Goal: Task Accomplishment & Management: Complete application form

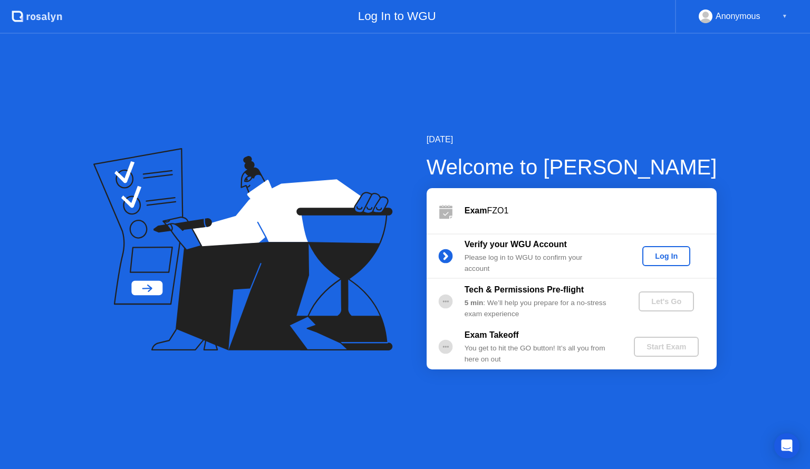
click at [682, 255] on div "Log In" at bounding box center [666, 256] width 40 height 8
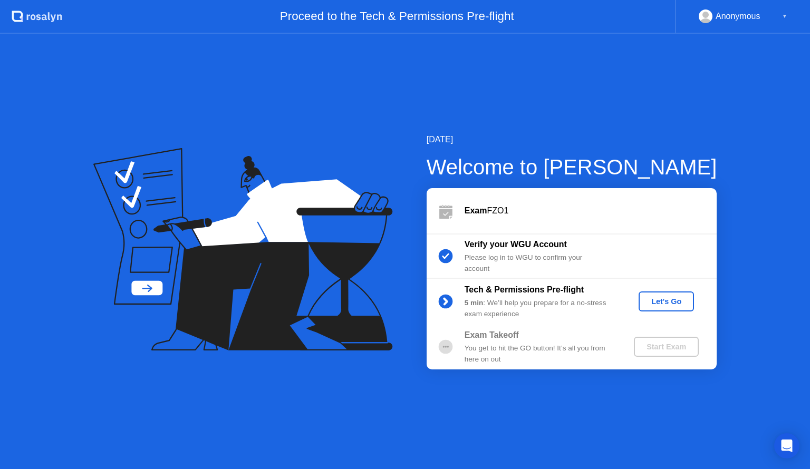
click at [673, 300] on div "Let's Go" at bounding box center [666, 301] width 47 height 8
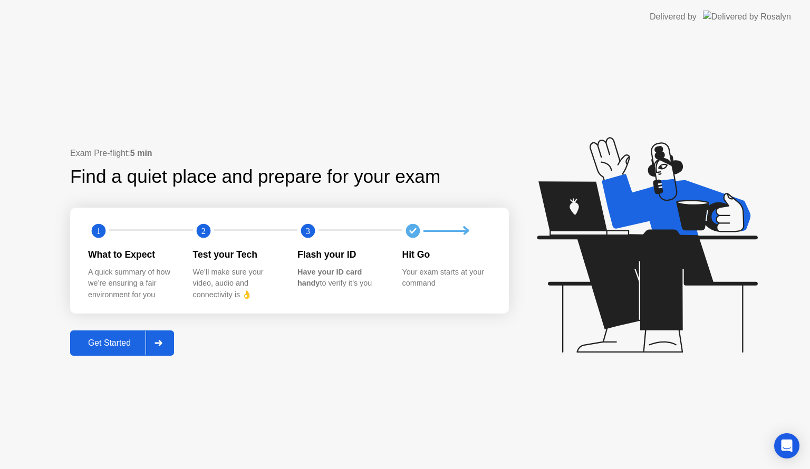
click at [121, 343] on div "Get Started" at bounding box center [109, 342] width 72 height 9
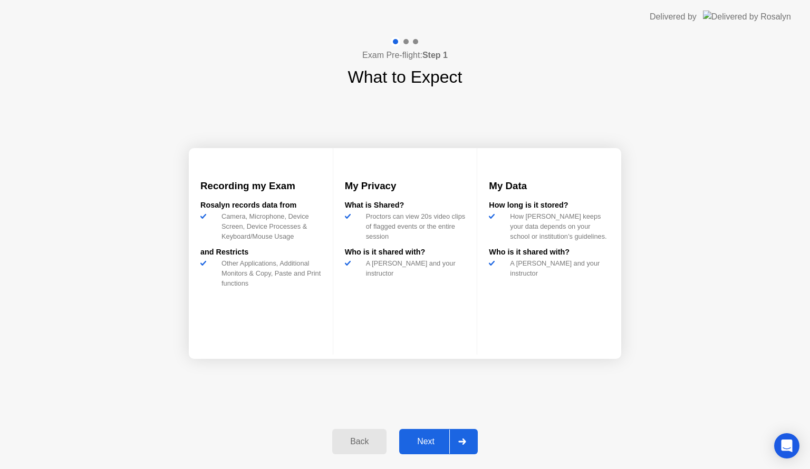
click at [464, 441] on icon at bounding box center [461, 442] width 7 height 6
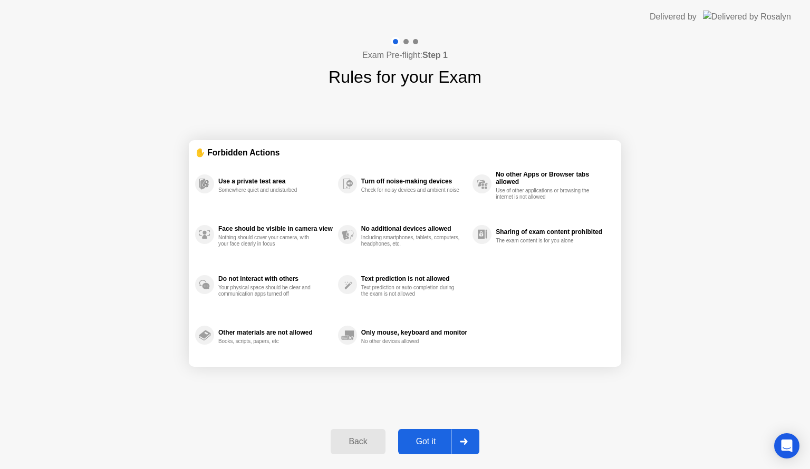
click at [468, 436] on div at bounding box center [463, 442] width 25 height 24
select select "**********"
select select "*******"
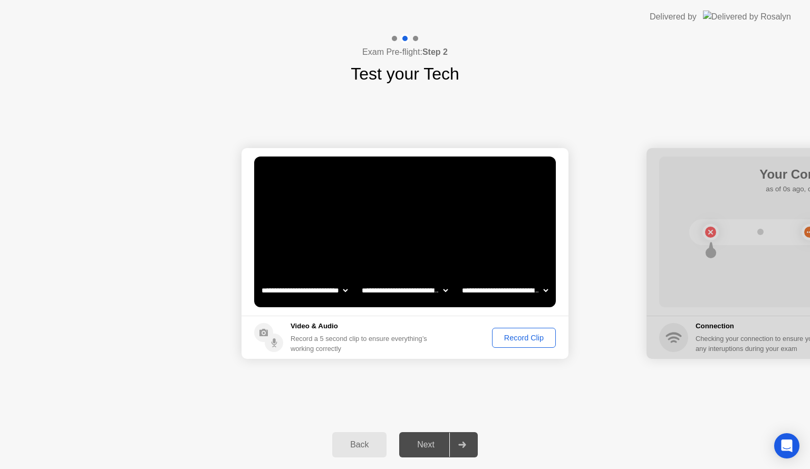
click at [519, 337] on div "Record Clip" at bounding box center [523, 338] width 56 height 8
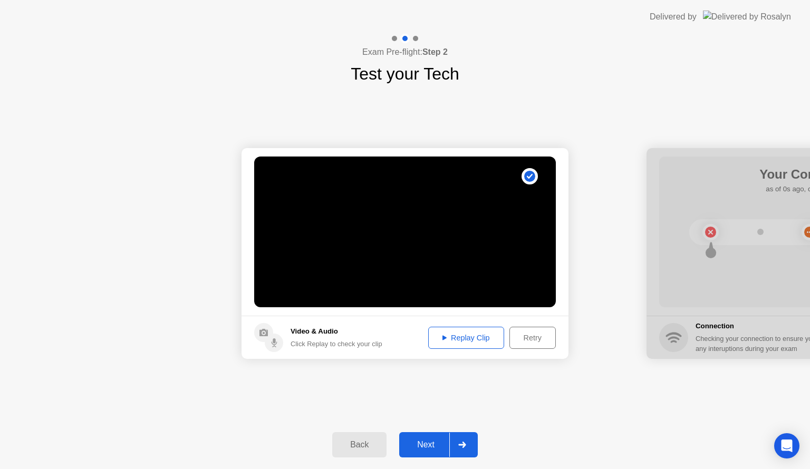
click at [422, 456] on button "Next" at bounding box center [438, 444] width 79 height 25
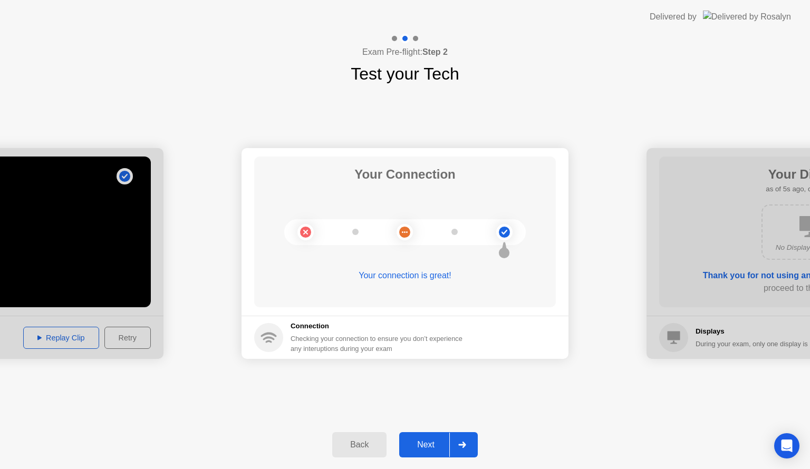
click at [426, 446] on div "Next" at bounding box center [425, 444] width 47 height 9
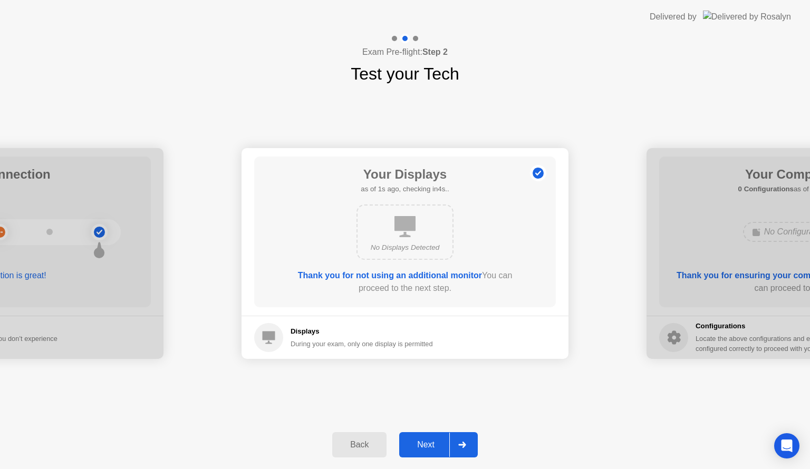
click at [424, 451] on button "Next" at bounding box center [438, 444] width 79 height 25
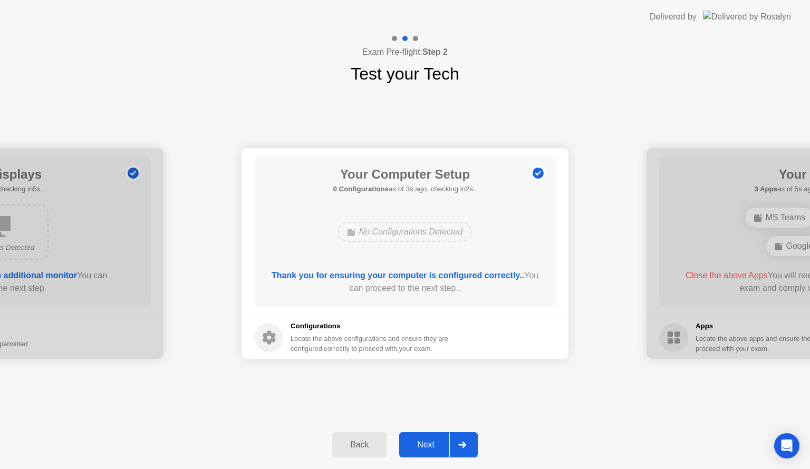
click at [425, 450] on div "Next" at bounding box center [425, 444] width 47 height 9
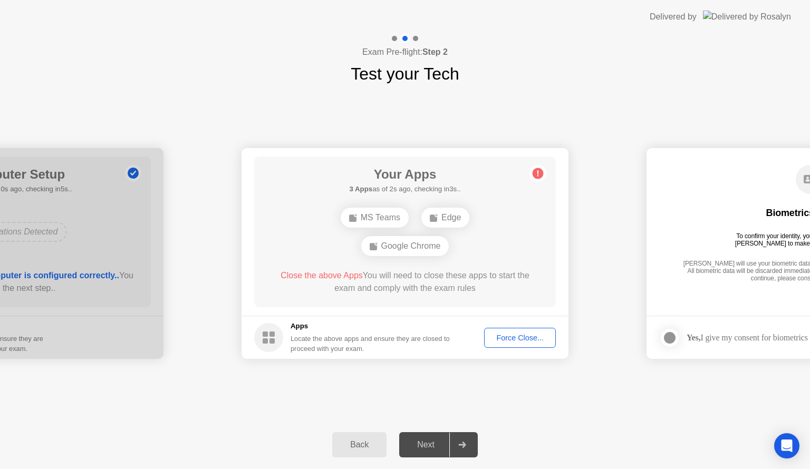
click at [514, 338] on div "Force Close..." at bounding box center [520, 338] width 64 height 8
click at [513, 335] on div "Force Close..." at bounding box center [520, 338] width 64 height 8
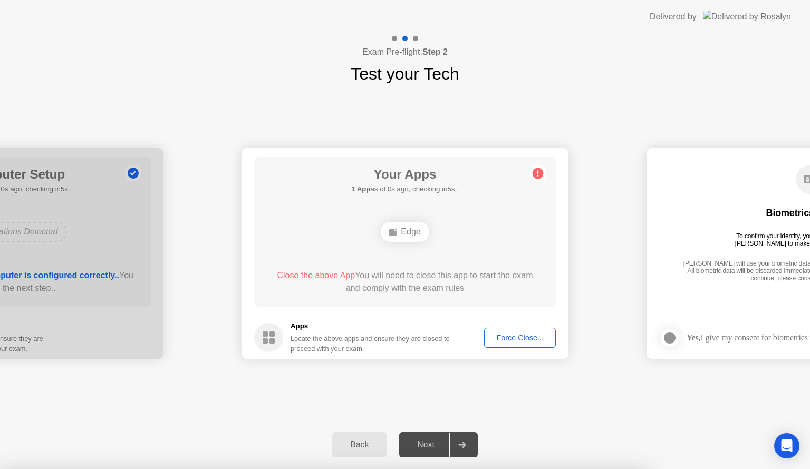
click at [508, 334] on div "Force Close..." at bounding box center [520, 338] width 64 height 8
click at [517, 335] on div "Force Close..." at bounding box center [520, 338] width 64 height 8
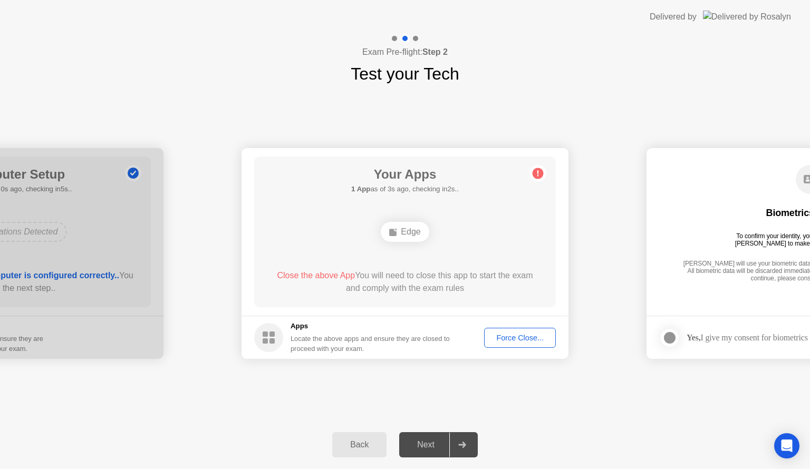
click at [517, 338] on div "Force Close..." at bounding box center [520, 338] width 64 height 8
drag, startPoint x: 404, startPoint y: 220, endPoint x: 398, endPoint y: 231, distance: 13.2
click at [398, 231] on div "Edge" at bounding box center [404, 232] width 241 height 28
click at [398, 231] on div "Edge" at bounding box center [405, 232] width 48 height 20
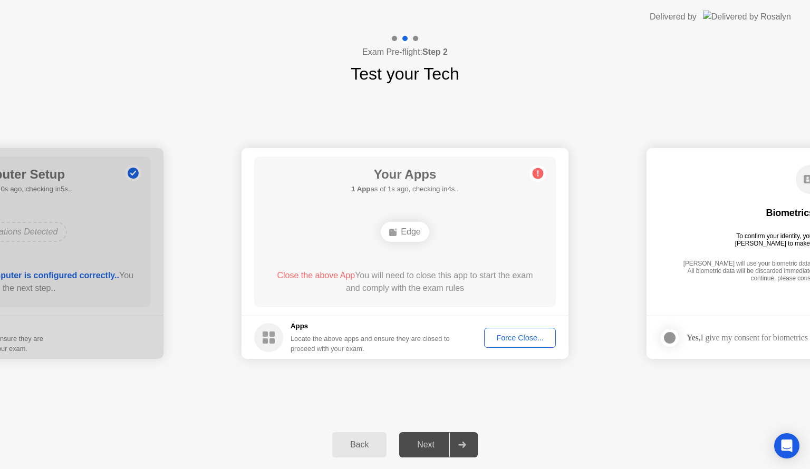
click at [521, 344] on button "Force Close..." at bounding box center [520, 338] width 72 height 20
click at [517, 335] on div "Force Close..." at bounding box center [520, 338] width 64 height 8
click at [517, 334] on div "Force Close..." at bounding box center [520, 338] width 64 height 8
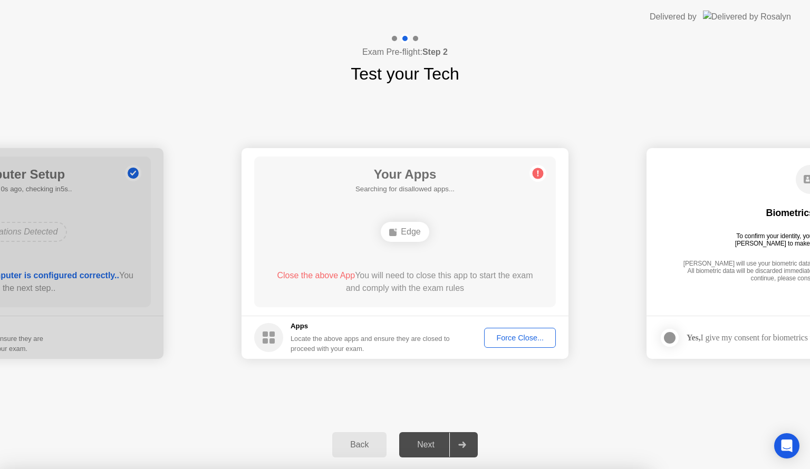
click at [210, 85] on div "Exam Pre-flight: Step 2 Test your Tech" at bounding box center [405, 60] width 810 height 53
click at [515, 338] on div "Force Close..." at bounding box center [520, 338] width 64 height 8
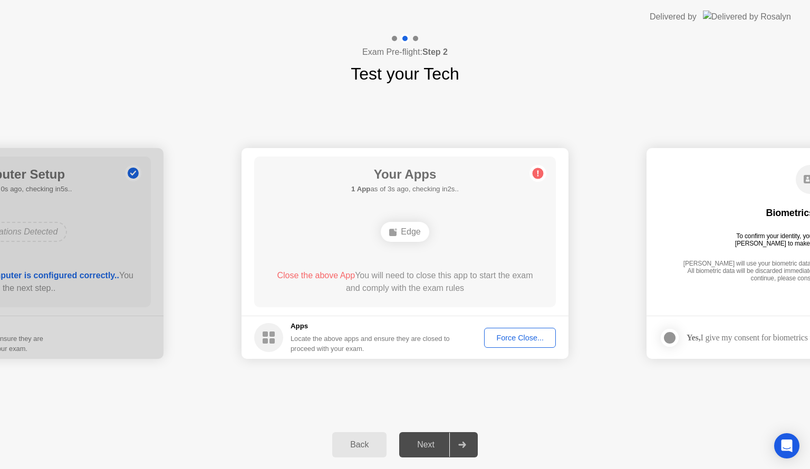
click at [518, 342] on div "Force Close..." at bounding box center [520, 338] width 64 height 8
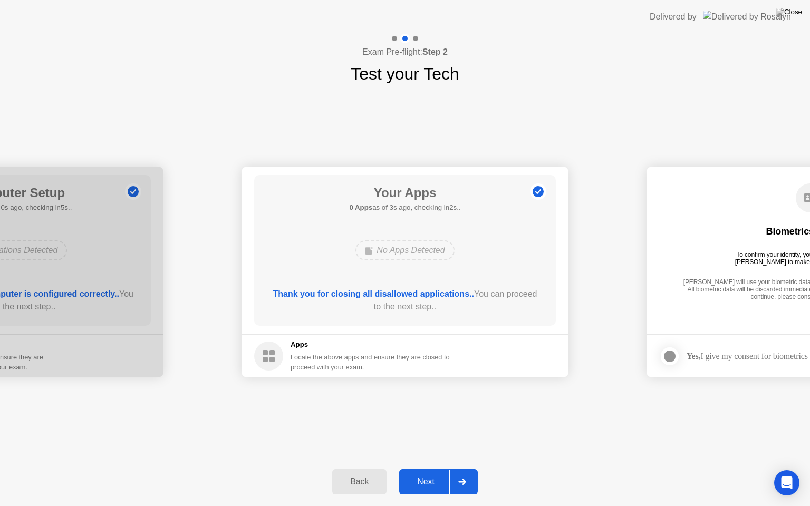
click at [428, 469] on button "Next" at bounding box center [438, 481] width 79 height 25
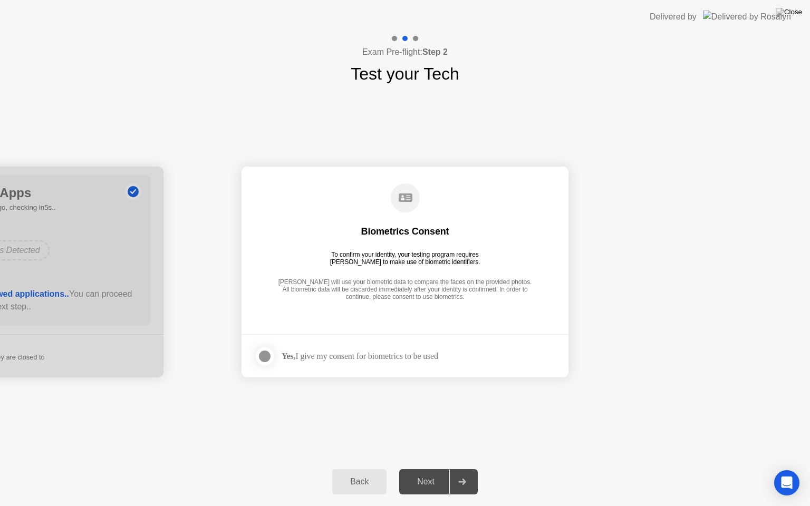
click at [267, 357] on div at bounding box center [264, 356] width 13 height 13
click at [431, 469] on div "Next" at bounding box center [425, 481] width 47 height 9
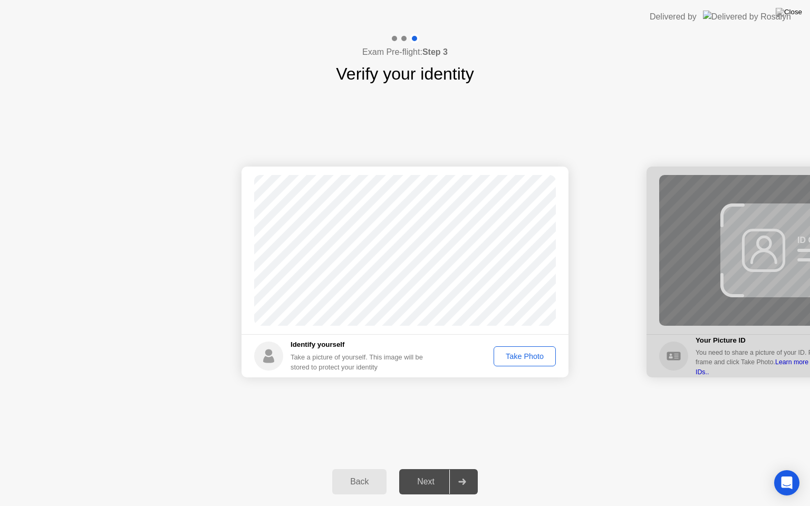
click at [521, 358] on div "Take Photo" at bounding box center [524, 356] width 55 height 8
click at [428, 469] on div "Back Next" at bounding box center [405, 481] width 810 height 48
click at [424, 469] on div "Next" at bounding box center [425, 481] width 47 height 9
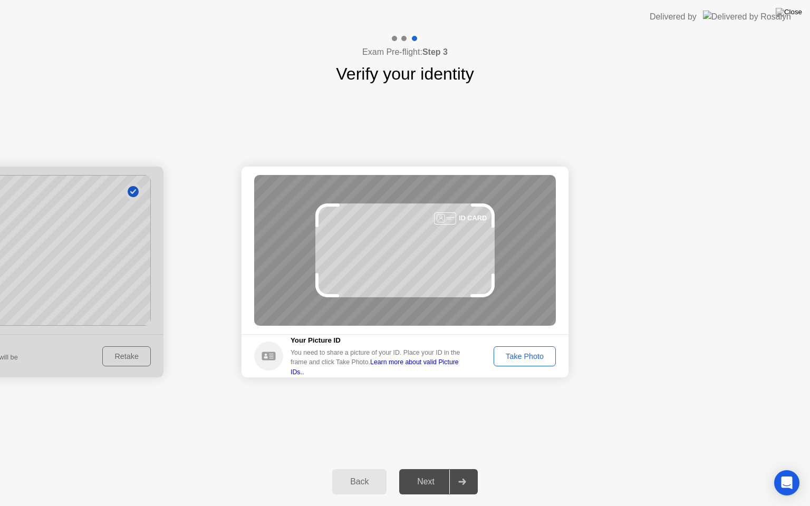
click at [512, 354] on div "Take Photo" at bounding box center [524, 356] width 55 height 8
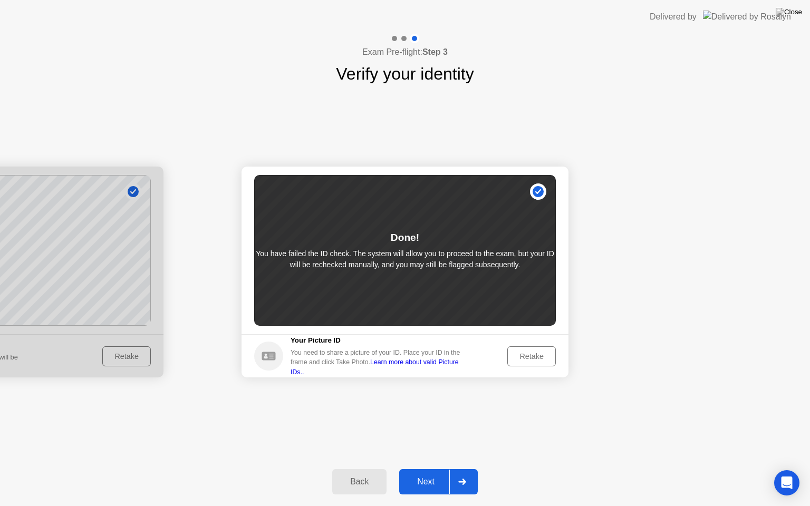
click at [525, 357] on div "Retake" at bounding box center [531, 356] width 41 height 8
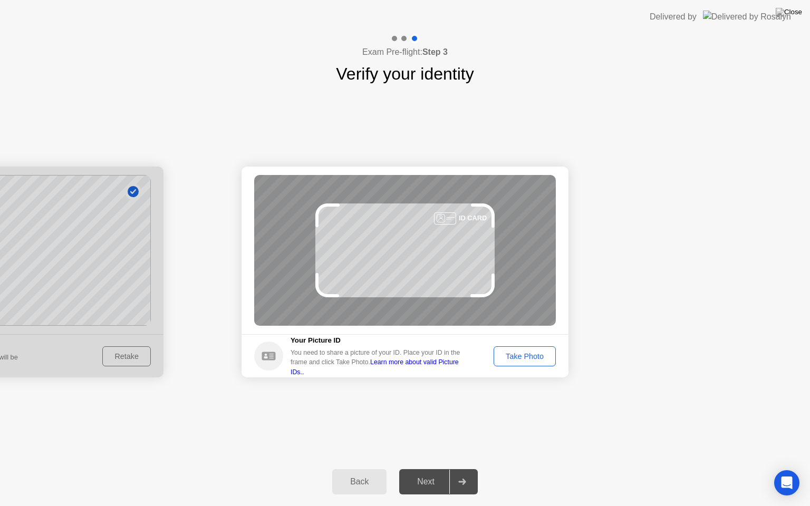
click at [525, 357] on div "Take Photo" at bounding box center [524, 356] width 55 height 8
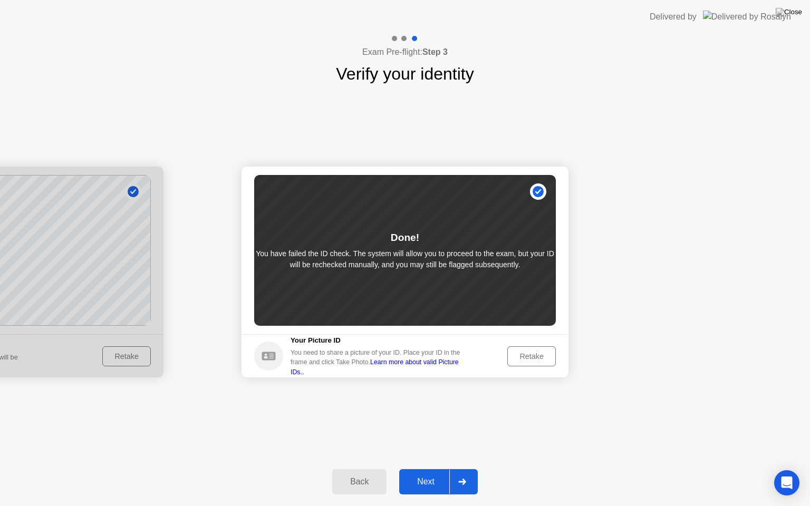
click at [425, 469] on div "Next" at bounding box center [425, 481] width 47 height 9
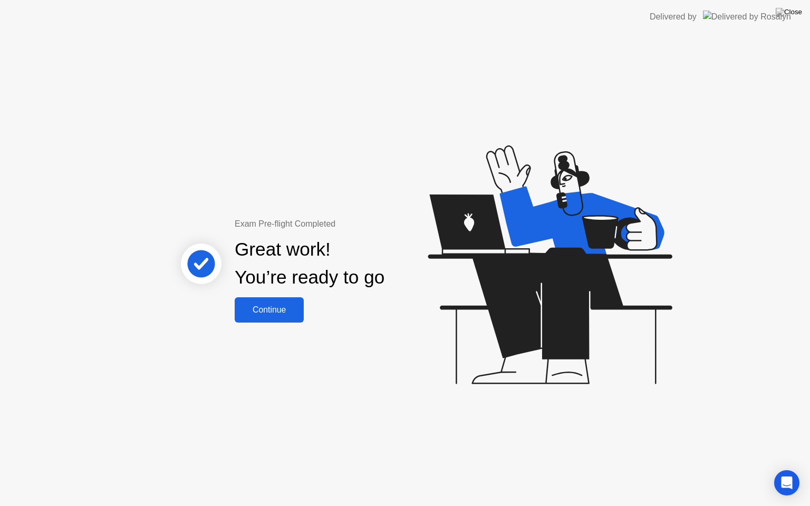
click at [269, 317] on button "Continue" at bounding box center [269, 309] width 69 height 25
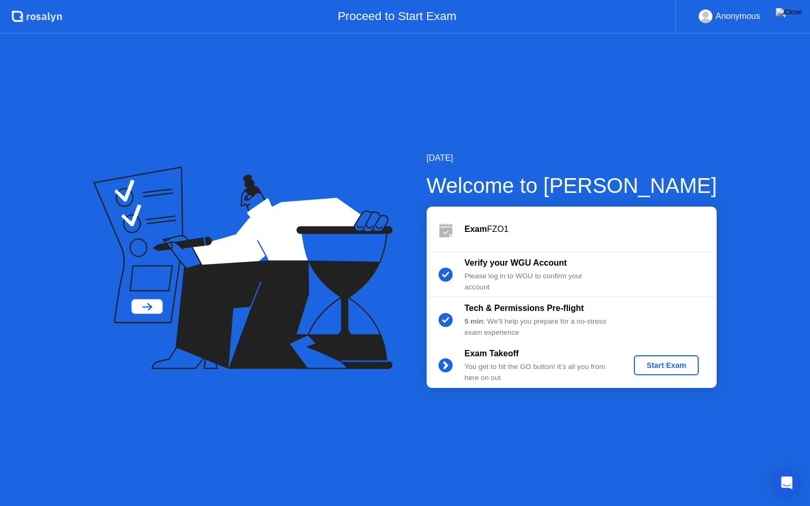
click at [649, 364] on div "Start Exam" at bounding box center [666, 365] width 56 height 8
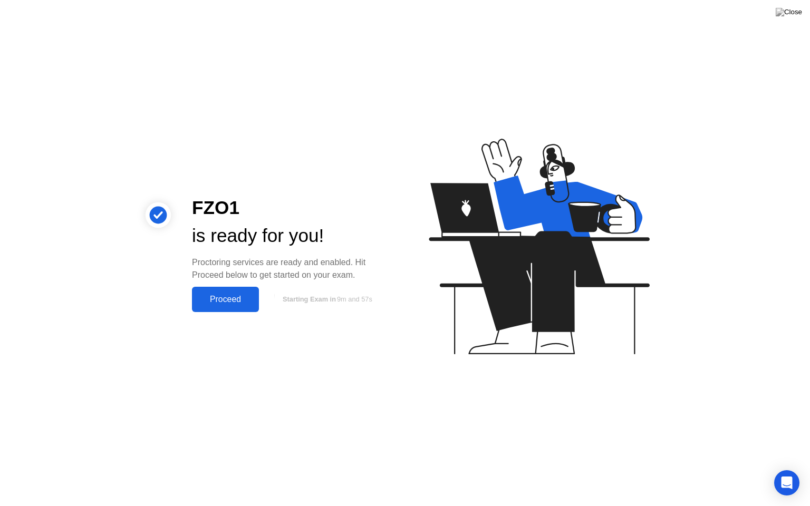
click at [237, 300] on div "Proceed" at bounding box center [225, 299] width 61 height 9
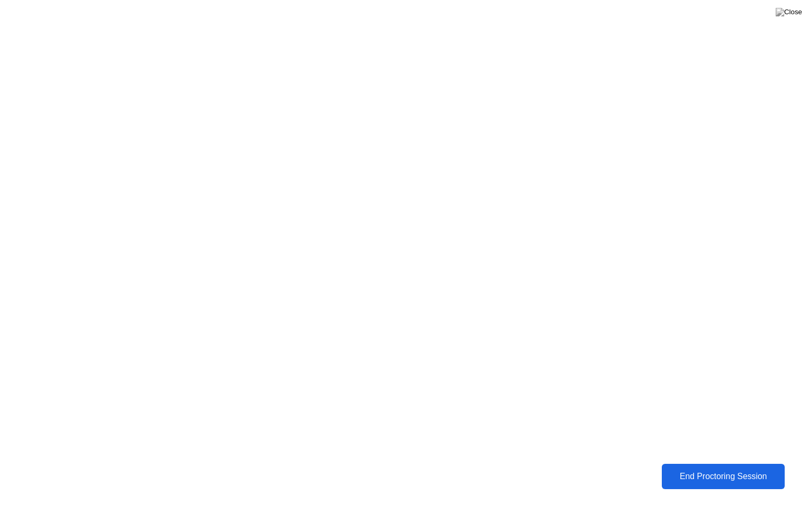
click at [704, 469] on div "End Proctoring Session" at bounding box center [722, 477] width 122 height 10
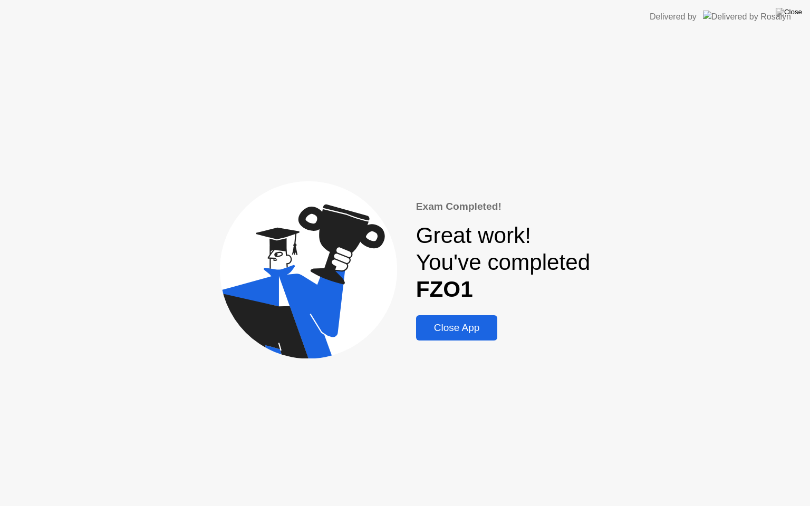
click at [450, 333] on div "Close App" at bounding box center [456, 328] width 75 height 12
